Goal: Task Accomplishment & Management: Use online tool/utility

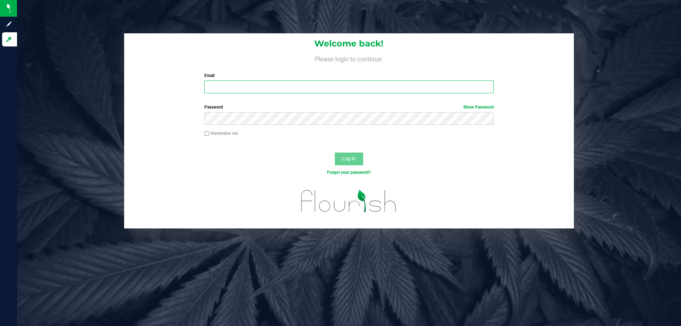
click at [229, 93] on input "Email" at bounding box center [348, 87] width 289 height 13
type input "[EMAIL_ADDRESS][DOMAIN_NAME]"
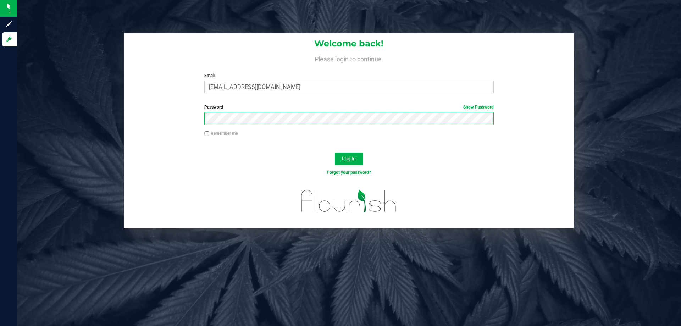
click at [335, 153] on button "Log In" at bounding box center [349, 159] width 28 height 13
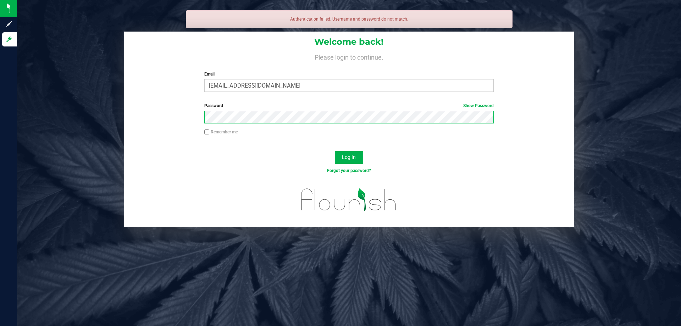
click at [335, 151] on button "Log In" at bounding box center [349, 157] width 28 height 13
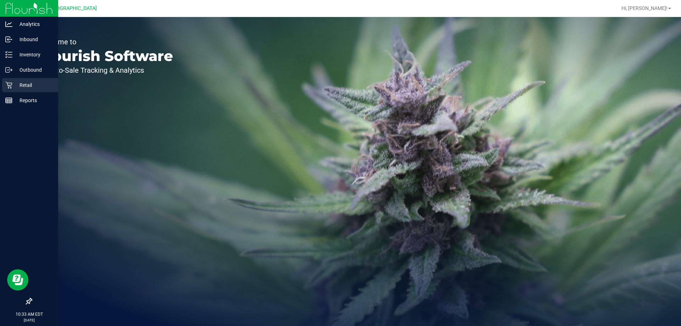
click at [15, 88] on p "Retail" at bounding box center [33, 85] width 43 height 9
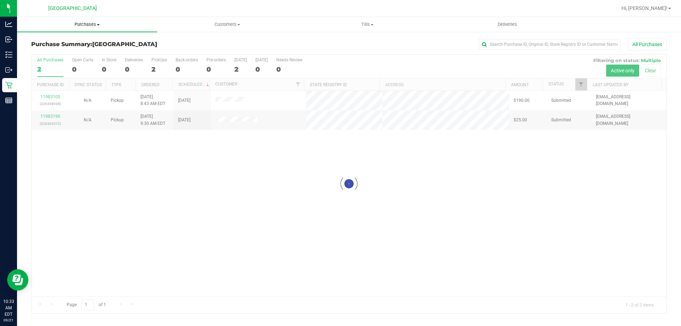
click at [81, 29] on uib-tab-heading "Purchases Summary of purchases Fulfillment All purchases" at bounding box center [87, 24] width 140 height 15
click at [64, 53] on li "Fulfillment" at bounding box center [87, 51] width 140 height 9
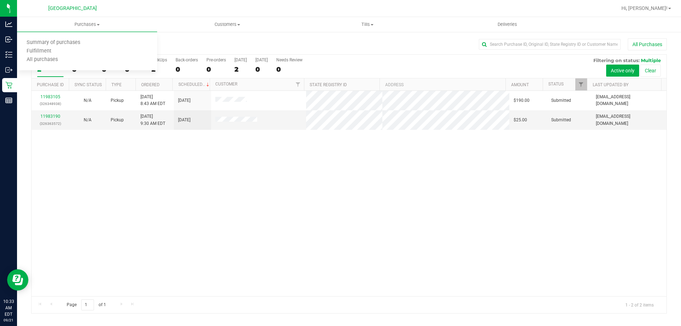
click at [164, 207] on div "11983105 (326348938) N/A Pickup [DATE] 8:43 AM EDT 9/21/2025 $190.00 Submitted …" at bounding box center [349, 193] width 635 height 205
click at [83, 24] on span "Purchases" at bounding box center [87, 24] width 140 height 6
click at [48, 52] on span "Fulfillment" at bounding box center [39, 51] width 44 height 6
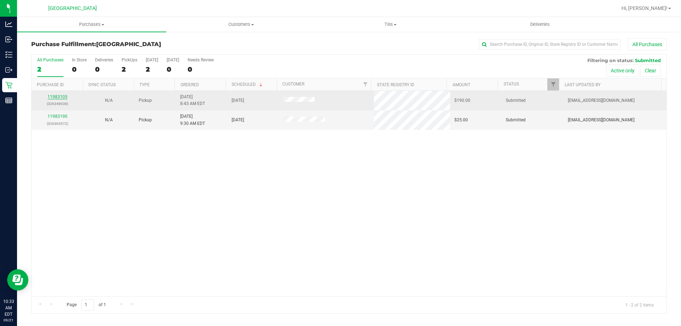
click at [62, 98] on link "11983105" at bounding box center [58, 96] width 20 height 5
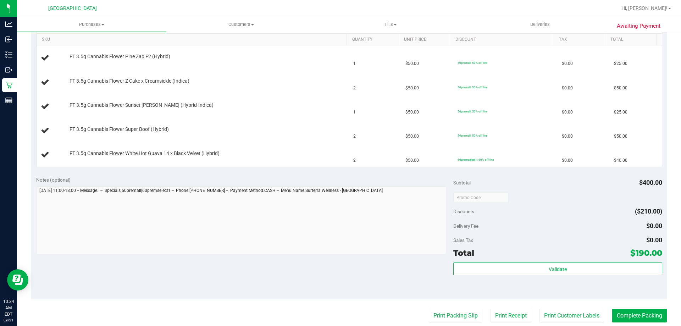
scroll to position [213, 0]
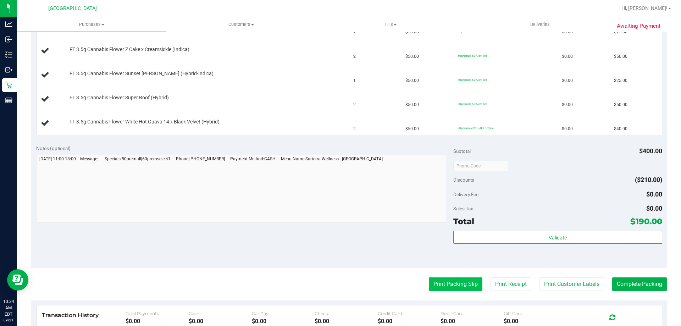
click at [436, 278] on button "Print Packing Slip" at bounding box center [456, 283] width 54 height 13
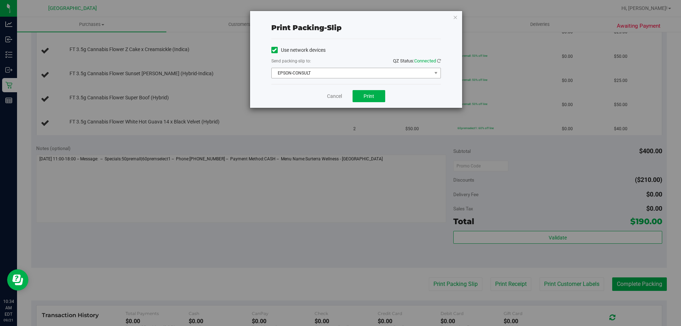
click at [361, 76] on span "EPSON-CONSULT" at bounding box center [352, 73] width 160 height 10
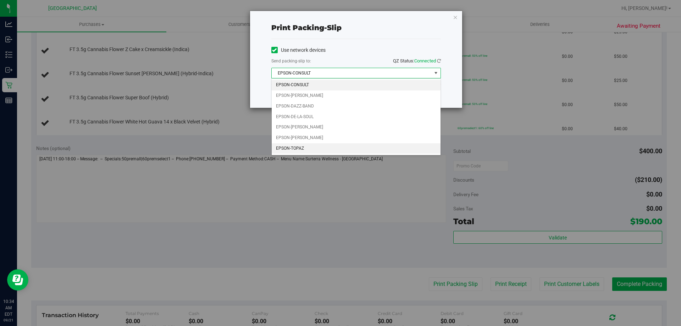
click at [312, 150] on li "EPSON-TOPAZ" at bounding box center [356, 148] width 169 height 11
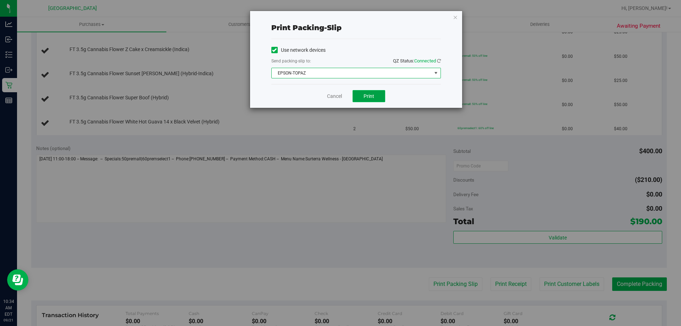
click at [363, 97] on button "Print" at bounding box center [369, 96] width 33 height 12
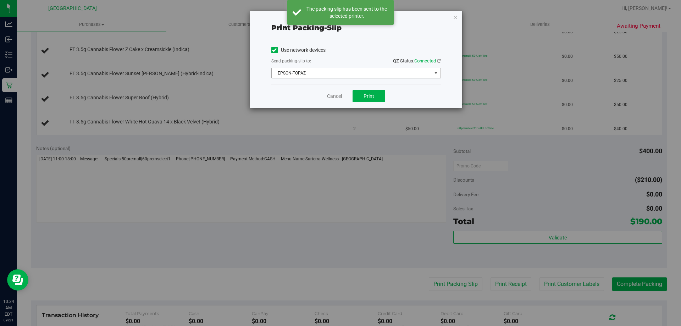
click at [382, 77] on span "EPSON-TOPAZ" at bounding box center [352, 73] width 160 height 10
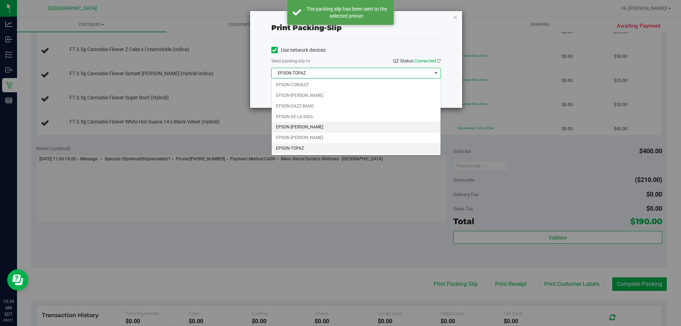
click at [314, 128] on li "EPSON-[PERSON_NAME]" at bounding box center [356, 127] width 169 height 11
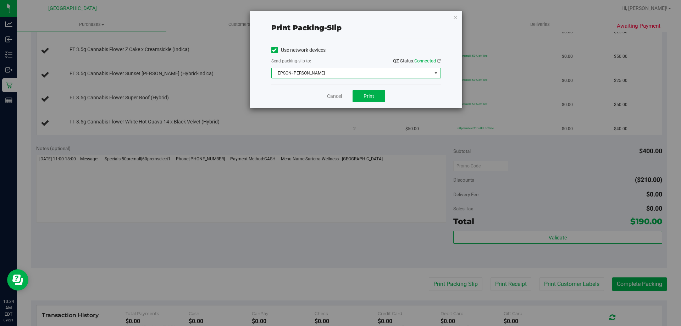
click at [374, 90] on div "Cancel Print" at bounding box center [356, 96] width 170 height 24
click at [376, 101] on button "Print" at bounding box center [369, 96] width 33 height 12
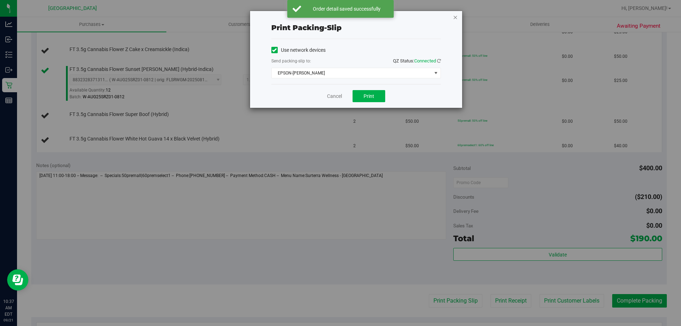
click at [455, 13] on icon "button" at bounding box center [455, 17] width 5 height 9
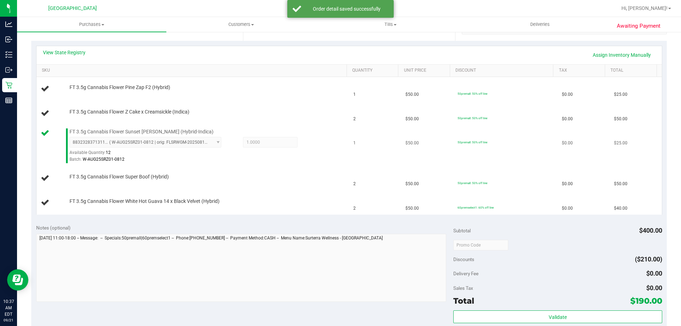
scroll to position [150, 0]
click at [284, 124] on td "FT 3.5g Cannabis Flower Z Cake x Creamsickle (Indica)" at bounding box center [193, 114] width 313 height 24
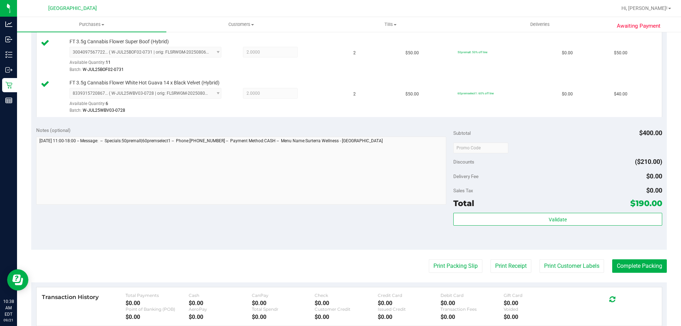
scroll to position [327, 0]
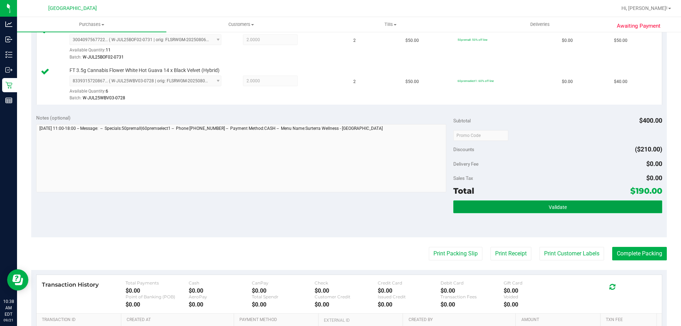
click at [472, 203] on button "Validate" at bounding box center [557, 206] width 209 height 13
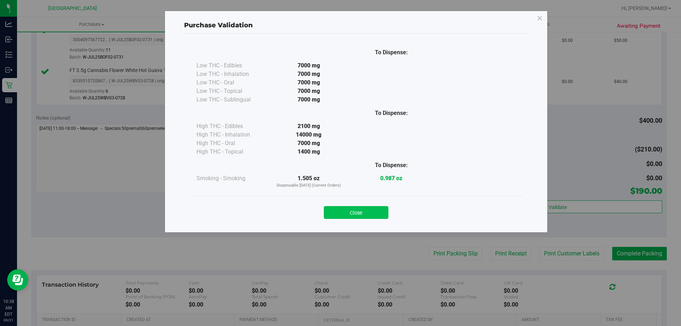
click at [374, 211] on button "Close" at bounding box center [356, 212] width 65 height 13
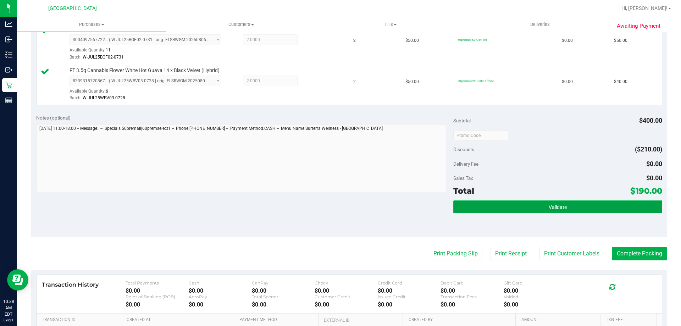
click at [549, 208] on span "Validate" at bounding box center [558, 207] width 18 height 6
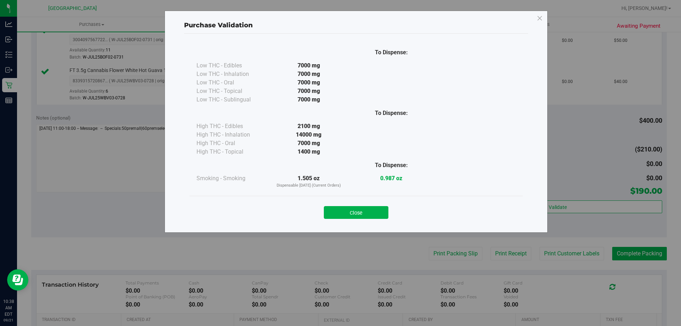
drag, startPoint x: 371, startPoint y: 211, endPoint x: 510, endPoint y: 228, distance: 140.1
click at [371, 211] on button "Close" at bounding box center [356, 212] width 65 height 13
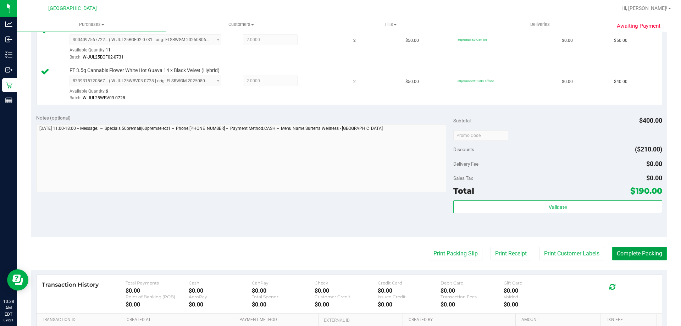
click at [631, 255] on button "Complete Packing" at bounding box center [639, 253] width 55 height 13
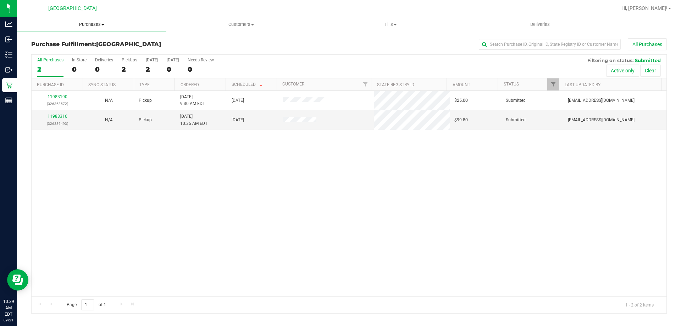
click at [90, 25] on span "Purchases" at bounding box center [91, 24] width 149 height 6
click at [80, 54] on li "Fulfillment" at bounding box center [91, 51] width 149 height 9
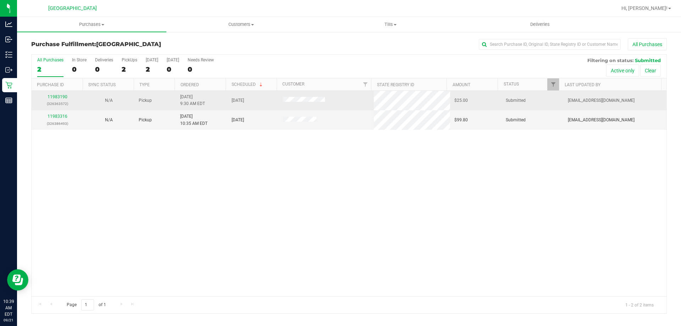
click at [52, 93] on td "11983190 (326363572)" at bounding box center [57, 101] width 51 height 20
click at [48, 105] on p "(326363572)" at bounding box center [57, 103] width 43 height 7
click at [59, 105] on p "(326363572)" at bounding box center [57, 103] width 43 height 7
click at [55, 96] on link "11983190" at bounding box center [58, 96] width 20 height 5
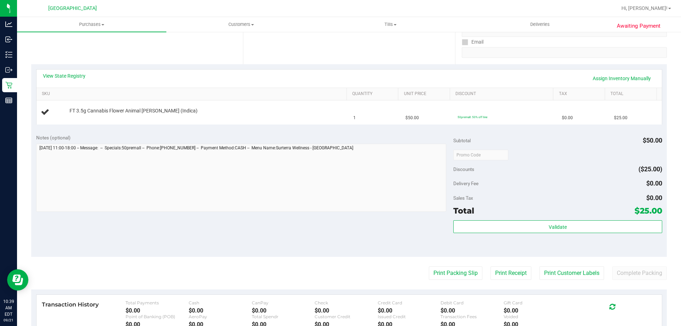
scroll to position [213, 0]
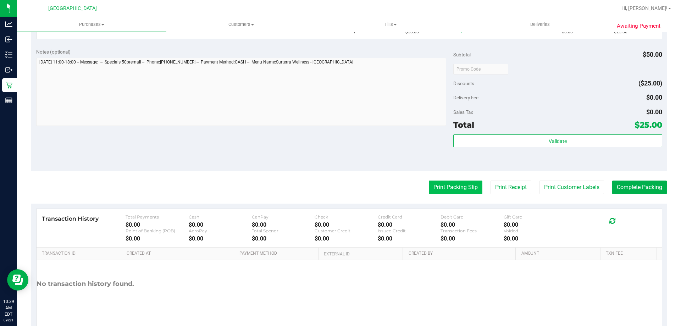
click at [449, 189] on button "Print Packing Slip" at bounding box center [456, 187] width 54 height 13
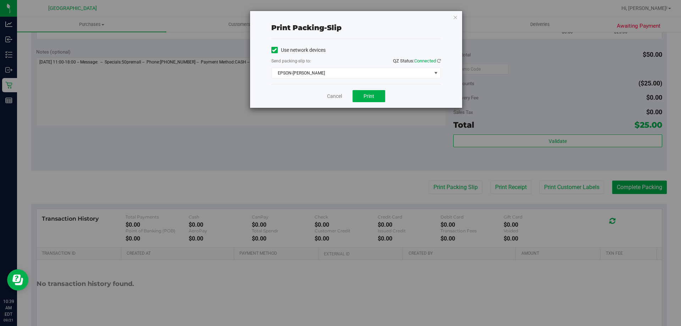
click at [358, 90] on div "Cancel Print" at bounding box center [356, 96] width 170 height 24
click at [362, 94] on button "Print" at bounding box center [369, 96] width 33 height 12
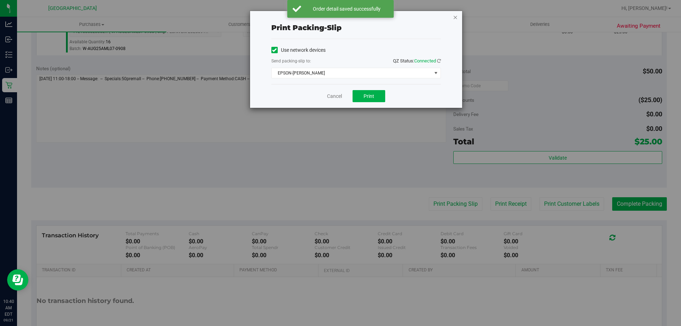
click at [456, 14] on icon "button" at bounding box center [455, 17] width 5 height 9
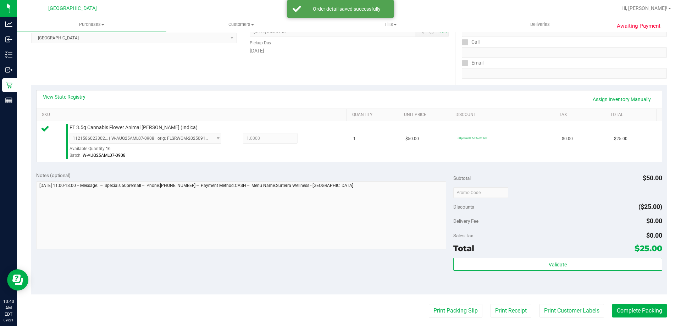
scroll to position [106, 0]
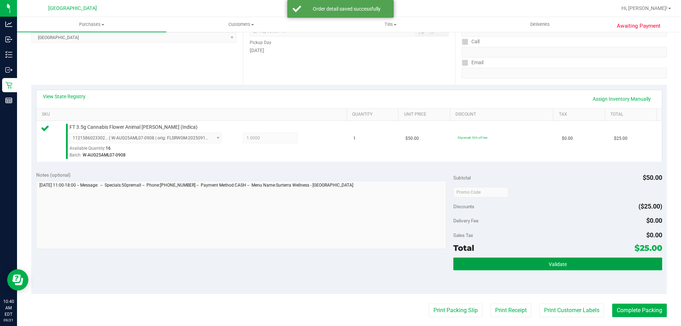
click at [454, 258] on button "Validate" at bounding box center [557, 264] width 209 height 13
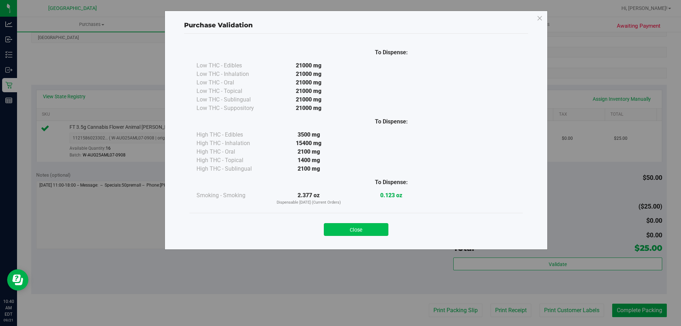
click at [359, 233] on button "Close" at bounding box center [356, 229] width 65 height 13
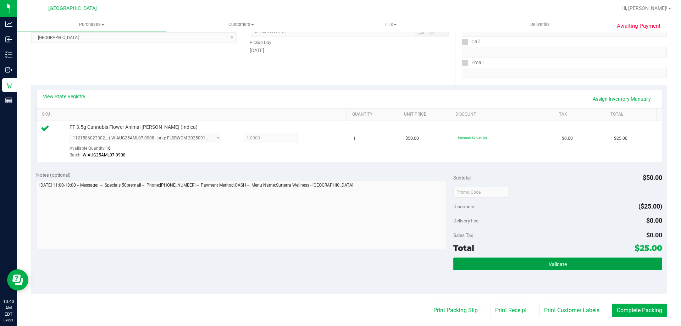
click at [501, 268] on button "Validate" at bounding box center [557, 264] width 209 height 13
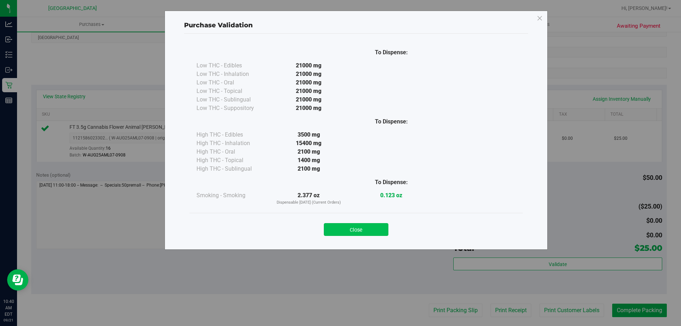
click at [374, 226] on button "Close" at bounding box center [356, 229] width 65 height 13
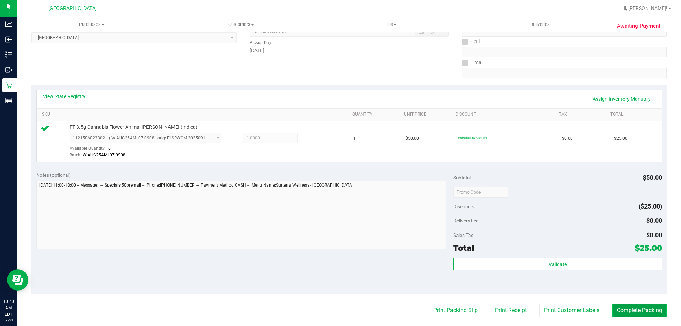
click at [641, 306] on button "Complete Packing" at bounding box center [639, 310] width 55 height 13
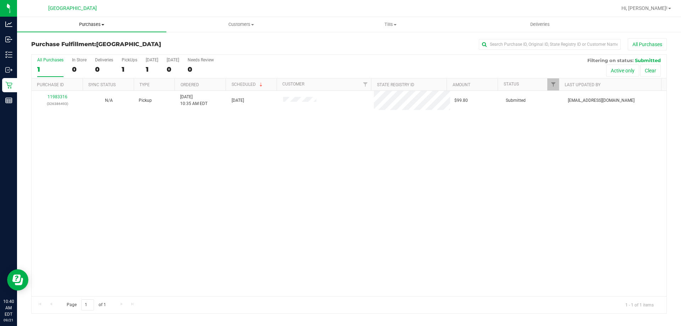
click at [83, 28] on uib-tab-heading "Purchases Summary of purchases Fulfillment All purchases" at bounding box center [91, 24] width 149 height 15
click at [77, 45] on span "Summary of purchases" at bounding box center [53, 43] width 73 height 6
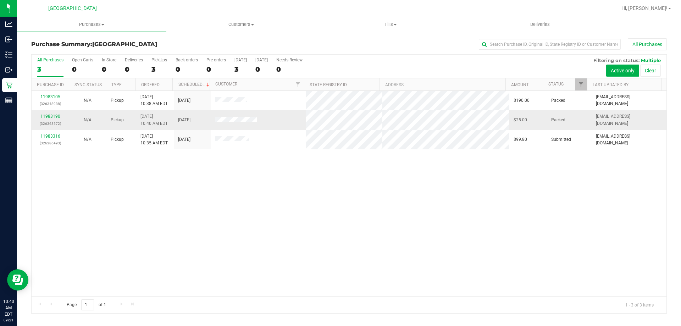
click at [53, 120] on p "(326363572)" at bounding box center [50, 123] width 29 height 7
click at [52, 117] on link "11983190" at bounding box center [50, 116] width 20 height 5
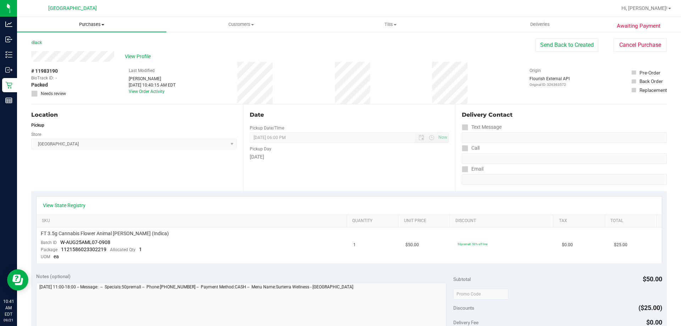
click at [89, 26] on span "Purchases" at bounding box center [91, 24] width 149 height 6
click at [59, 54] on span "Fulfillment" at bounding box center [39, 51] width 44 height 6
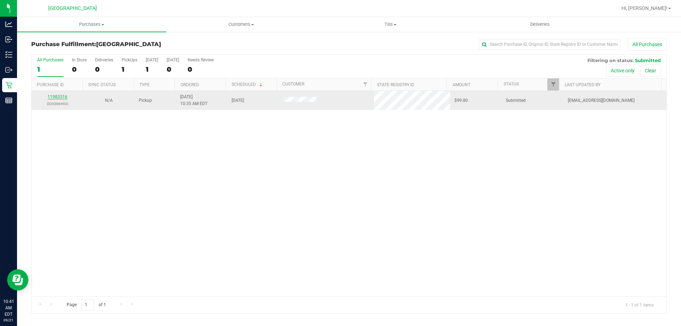
click at [60, 96] on link "11983316" at bounding box center [58, 96] width 20 height 5
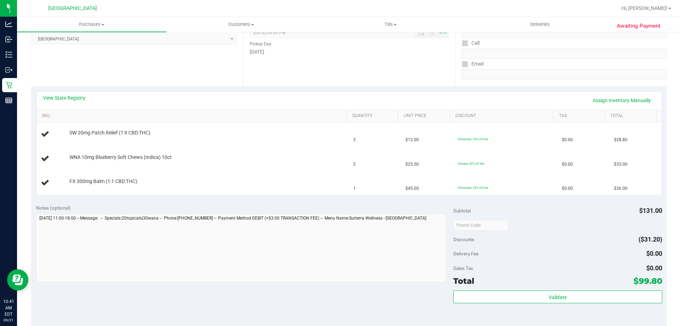
scroll to position [140, 0]
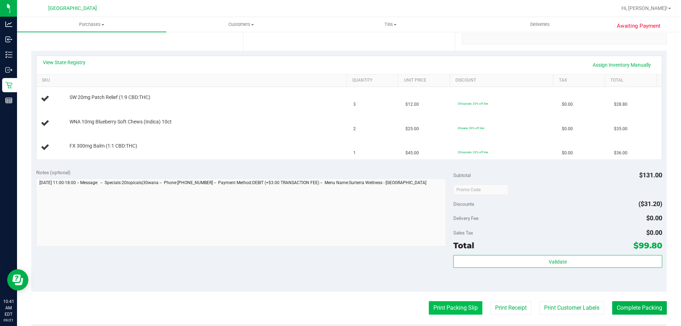
click at [460, 310] on button "Print Packing Slip" at bounding box center [456, 307] width 54 height 13
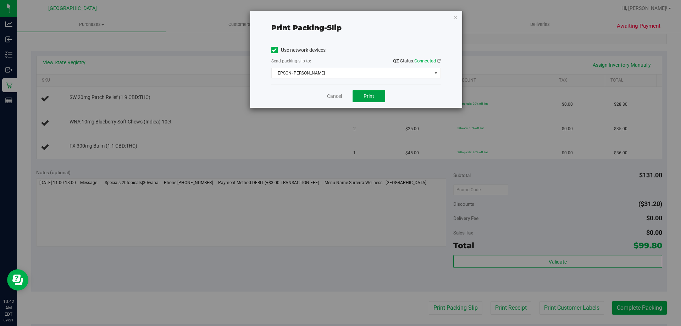
click at [362, 97] on button "Print" at bounding box center [369, 96] width 33 height 12
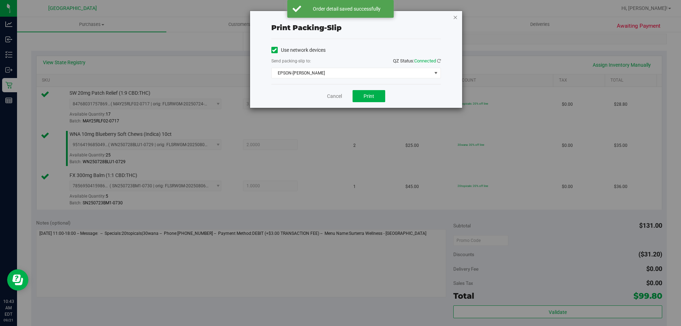
click at [455, 13] on icon "button" at bounding box center [455, 17] width 5 height 9
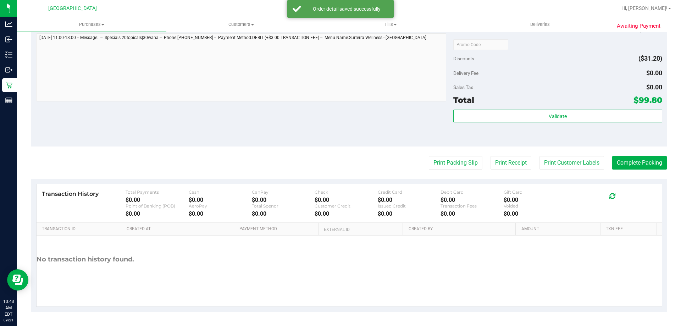
scroll to position [336, 0]
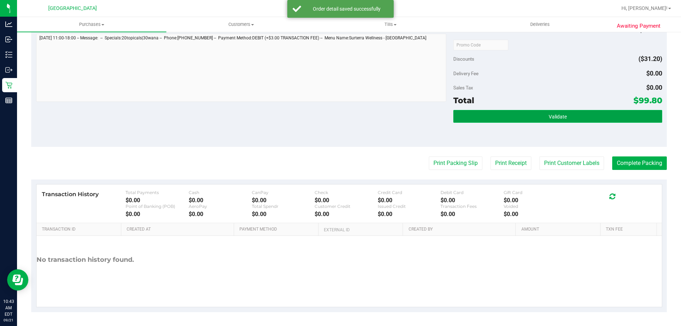
click at [482, 120] on button "Validate" at bounding box center [557, 116] width 209 height 13
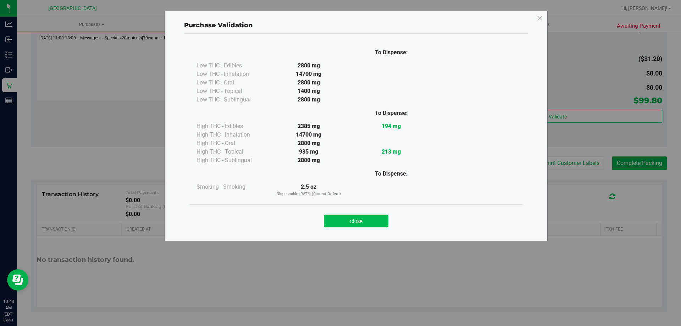
click at [338, 220] on button "Close" at bounding box center [356, 221] width 65 height 13
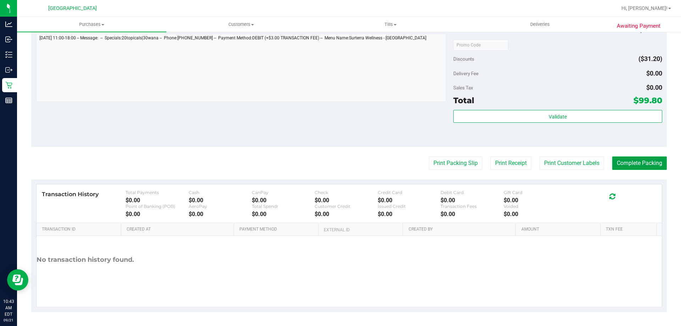
click at [645, 157] on button "Complete Packing" at bounding box center [639, 162] width 55 height 13
